Goal: Task Accomplishment & Management: Complete application form

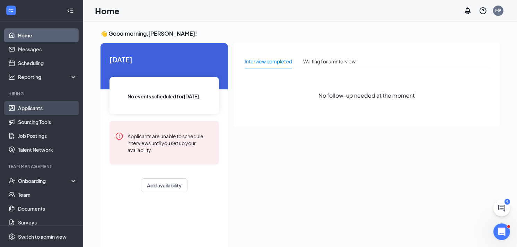
click at [38, 106] on link "Applicants" at bounding box center [47, 108] width 59 height 14
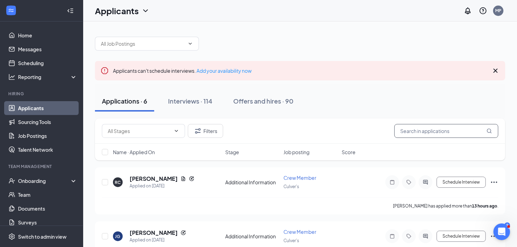
click at [411, 133] on input "text" at bounding box center [447, 131] width 104 height 14
type input "[PERSON_NAME]"
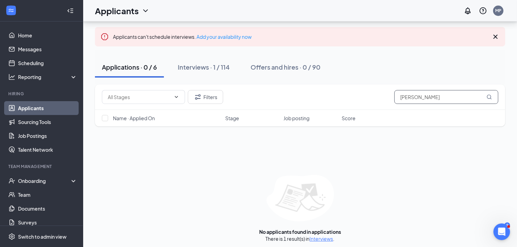
scroll to position [37, 0]
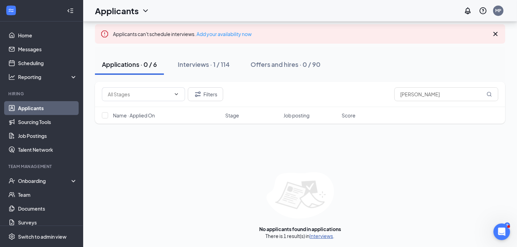
click at [316, 233] on link "Interviews" at bounding box center [322, 236] width 24 height 6
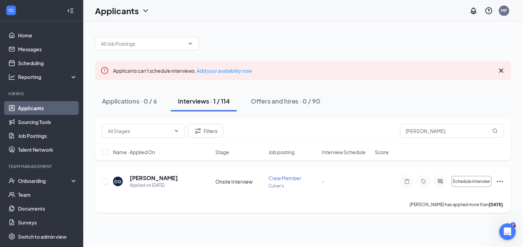
click at [499, 181] on icon "Ellipses" at bounding box center [500, 182] width 8 height 8
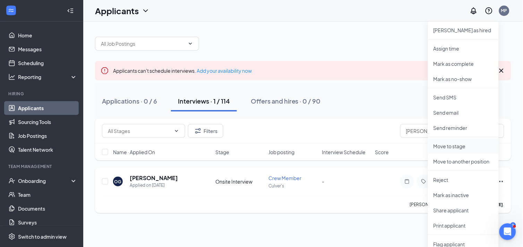
click at [466, 147] on p "Move to stage" at bounding box center [464, 146] width 60 height 7
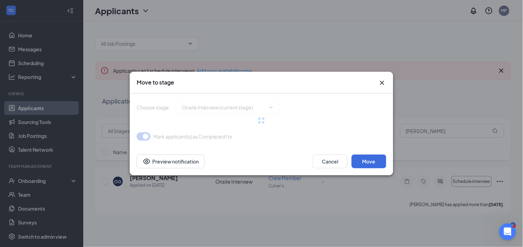
type input "Hiring Complete (final stage)"
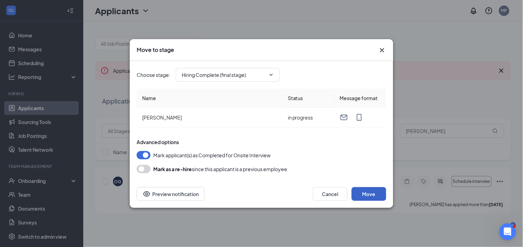
click at [366, 195] on button "Move" at bounding box center [369, 194] width 35 height 14
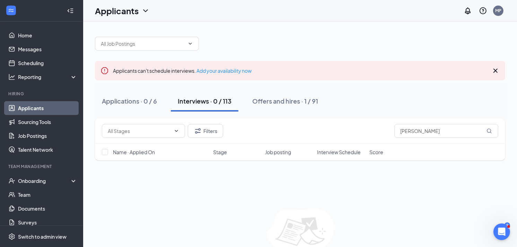
click at [52, 111] on link "Applicants" at bounding box center [47, 108] width 59 height 14
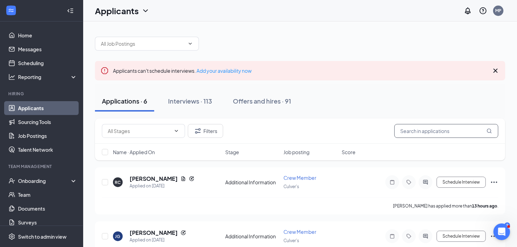
click at [429, 135] on input "text" at bounding box center [447, 131] width 104 height 14
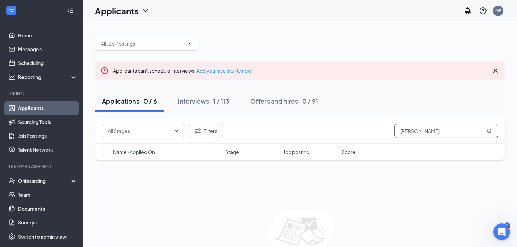
type input "[PERSON_NAME]"
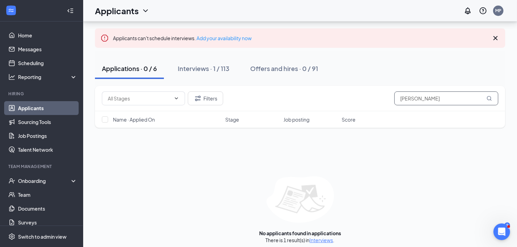
scroll to position [37, 0]
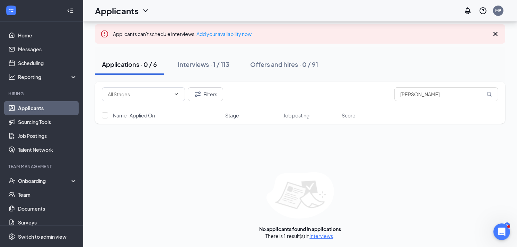
click at [323, 233] on div "There is 1 result(s) in Interviews ." at bounding box center [300, 236] width 69 height 7
click at [323, 233] on link "Interviews" at bounding box center [322, 236] width 24 height 6
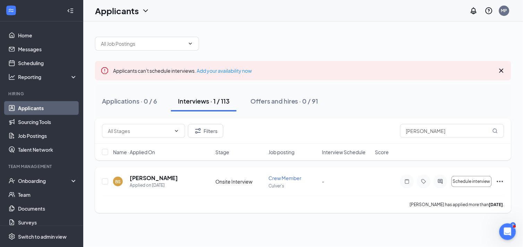
click at [498, 183] on icon "Ellipses" at bounding box center [500, 182] width 8 height 8
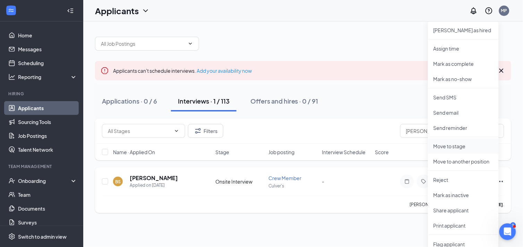
click at [469, 149] on p "Move to stage" at bounding box center [464, 146] width 60 height 7
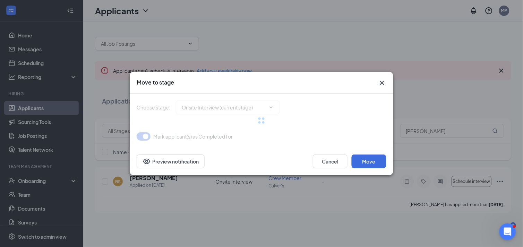
type input "Hiring Complete (final stage)"
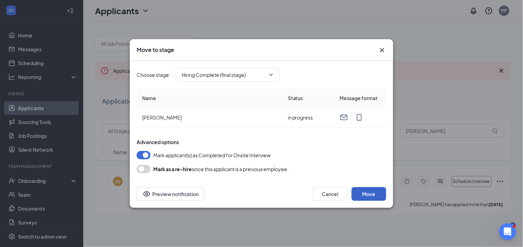
click at [361, 198] on button "Move" at bounding box center [369, 194] width 35 height 14
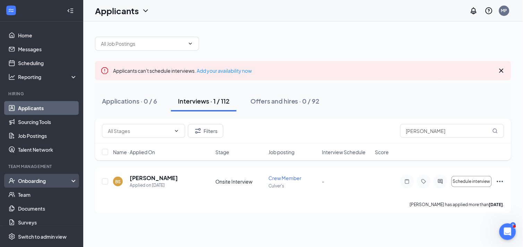
click at [29, 178] on div "Onboarding" at bounding box center [44, 181] width 53 height 7
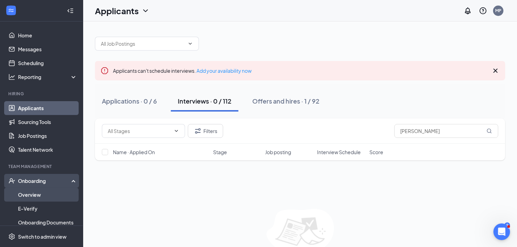
click at [30, 191] on link "Overview" at bounding box center [47, 195] width 59 height 14
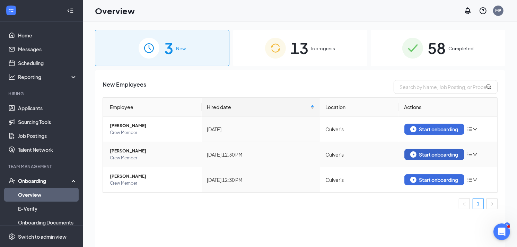
click at [442, 158] on button "Start onboarding" at bounding box center [435, 154] width 60 height 11
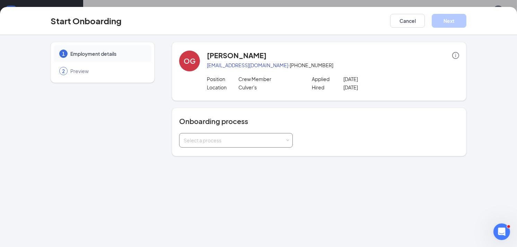
click at [289, 145] on div "Select a process" at bounding box center [236, 140] width 114 height 15
click at [202, 182] on li "Onboarding" at bounding box center [236, 180] width 114 height 12
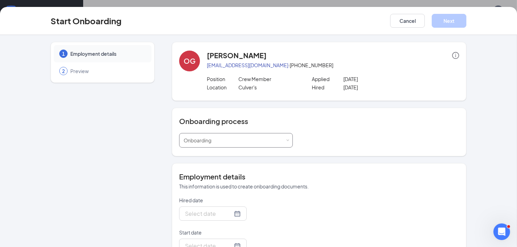
type input "[DATE]"
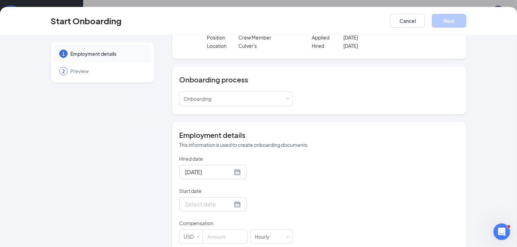
scroll to position [75, 0]
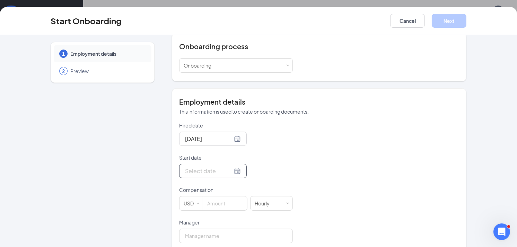
click at [226, 175] on div at bounding box center [213, 171] width 56 height 9
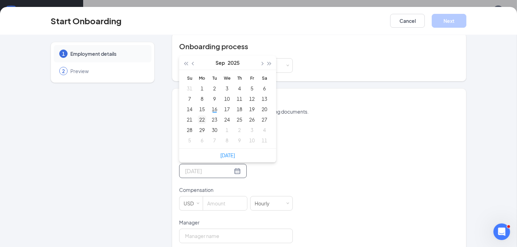
type input "[DATE]"
click at [198, 122] on div "22" at bounding box center [202, 119] width 8 height 8
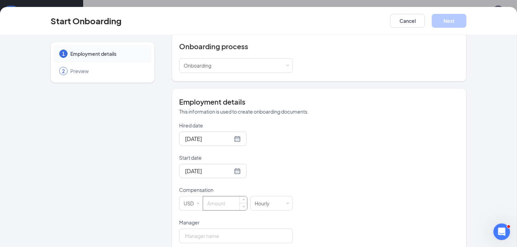
click at [212, 206] on input at bounding box center [225, 204] width 44 height 14
click at [207, 173] on input "Start date" at bounding box center [209, 171] width 48 height 9
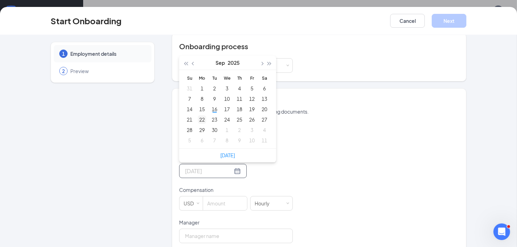
type input "[DATE]"
click at [198, 117] on div "22" at bounding box center [202, 119] width 8 height 8
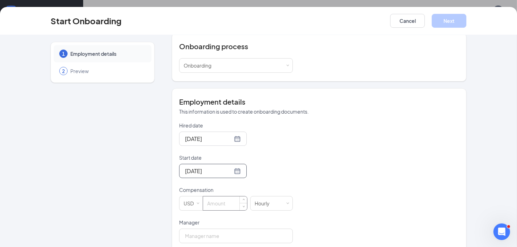
click at [221, 206] on input at bounding box center [225, 204] width 44 height 14
type input "15"
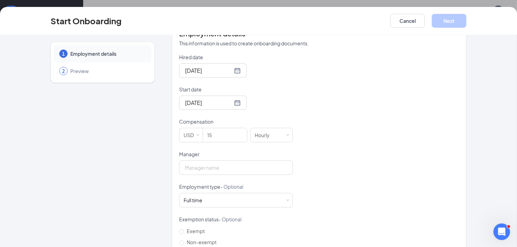
scroll to position [148, 0]
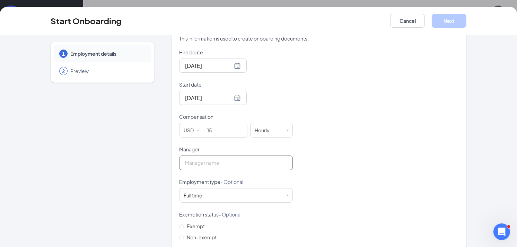
click at [272, 161] on input "Manager" at bounding box center [236, 163] width 114 height 15
type input "[PERSON_NAME]"
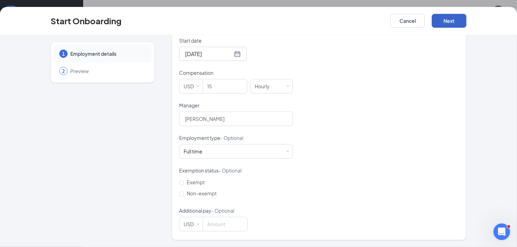
click at [448, 24] on button "Next" at bounding box center [449, 21] width 35 height 14
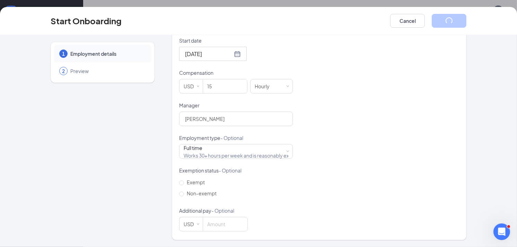
scroll to position [0, 0]
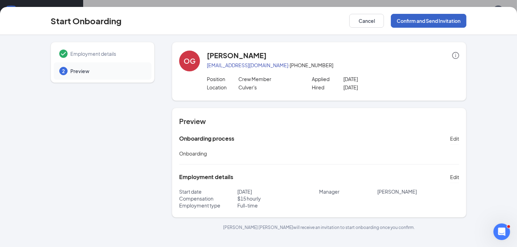
click at [437, 23] on button "Confirm and Send Invitation" at bounding box center [429, 21] width 76 height 14
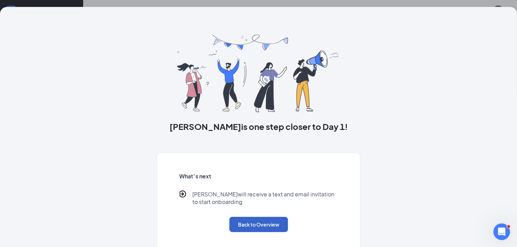
click at [240, 224] on button "Back to Overview" at bounding box center [259, 224] width 59 height 15
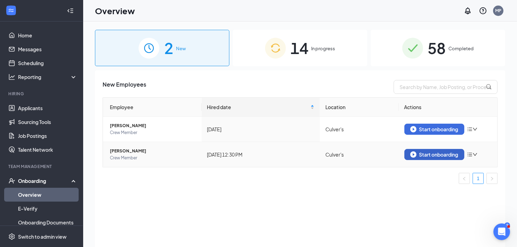
click at [456, 156] on div "Start onboarding" at bounding box center [435, 155] width 48 height 6
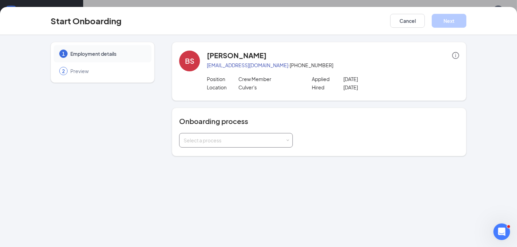
click at [285, 139] on div "Select a process" at bounding box center [235, 140] width 102 height 7
click at [204, 179] on span "Onboarding" at bounding box center [196, 180] width 28 height 6
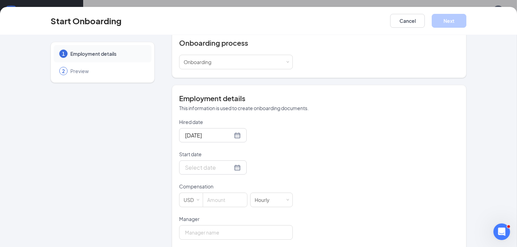
scroll to position [80, 0]
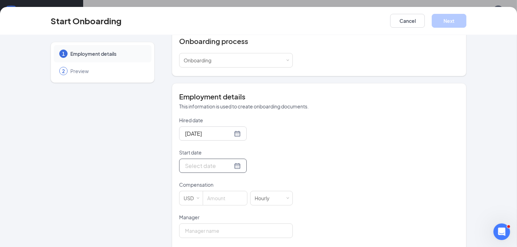
click at [198, 169] on input "Start date" at bounding box center [209, 166] width 48 height 9
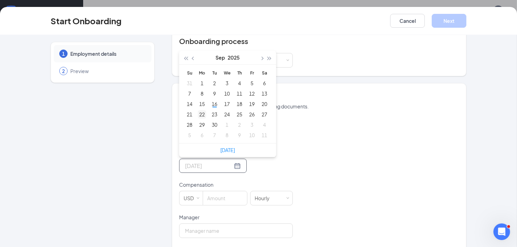
type input "[DATE]"
click at [198, 115] on div "22" at bounding box center [202, 114] width 8 height 8
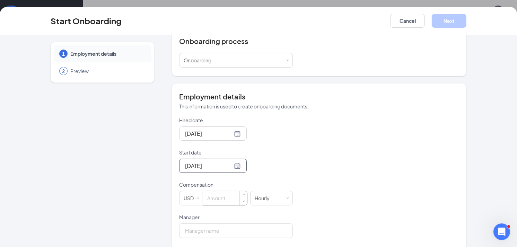
click at [215, 196] on input at bounding box center [225, 198] width 44 height 14
type input "15"
click at [234, 234] on input "Manager" at bounding box center [236, 231] width 114 height 15
type input "[PERSON_NAME]"
click at [349, 209] on div "Hired date [DATE] Start date [DATE] [DATE] Su Mo Tu We Th Fr Sa 31 1 2 3 4 5 6 …" at bounding box center [319, 230] width 280 height 227
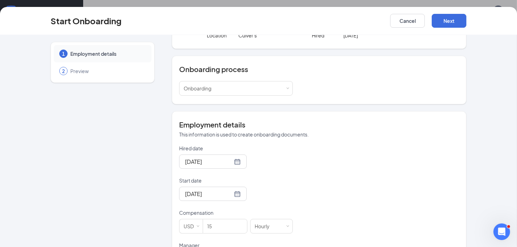
scroll to position [49, 0]
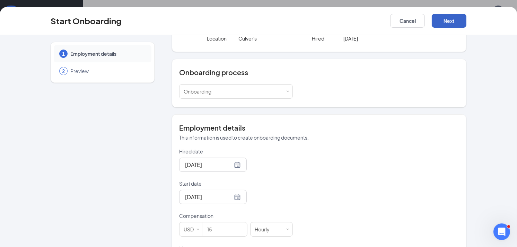
click at [441, 26] on button "Next" at bounding box center [449, 21] width 35 height 14
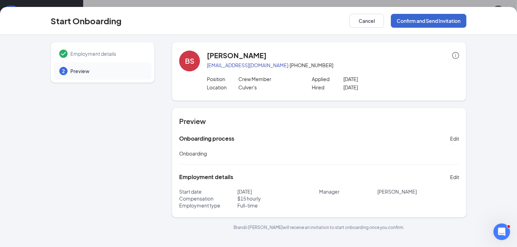
scroll to position [0, 0]
click at [441, 26] on button "Confirm and Send Invitation" at bounding box center [429, 21] width 76 height 14
